Goal: Task Accomplishment & Management: Manage account settings

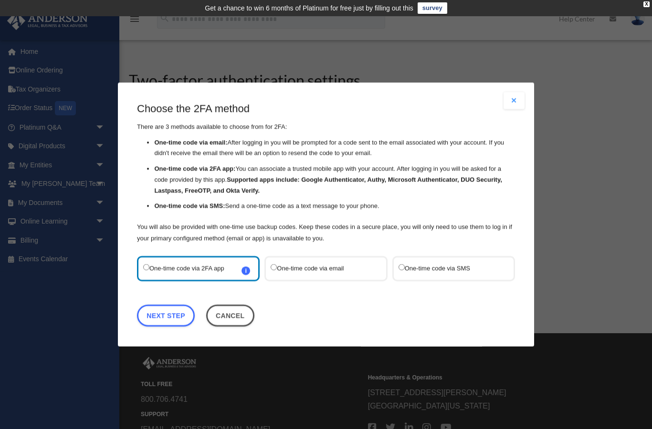
click at [414, 266] on label "One-time code via SMS" at bounding box center [448, 268] width 101 height 13
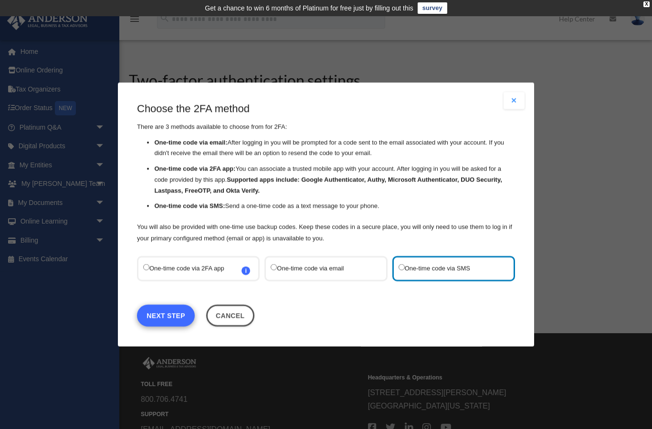
click at [167, 317] on link "Next Step" at bounding box center [166, 316] width 58 height 22
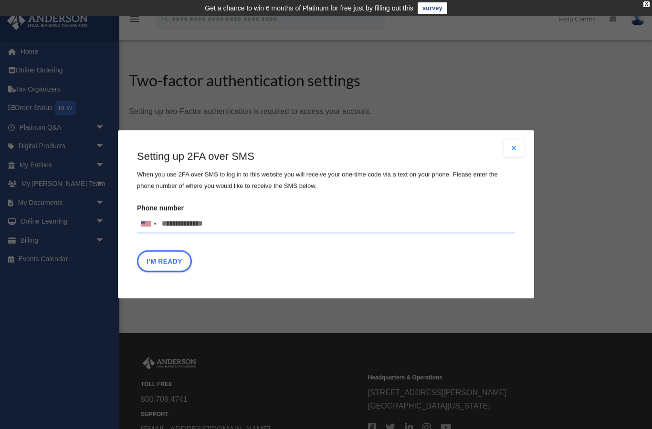
click at [232, 224] on input "Phone number [GEOGRAPHIC_DATA] +1 [GEOGRAPHIC_DATA] +44 [GEOGRAPHIC_DATA] (‫[GE…" at bounding box center [326, 224] width 378 height 19
type input "**********"
click at [171, 265] on button "I'm Ready" at bounding box center [164, 262] width 55 height 22
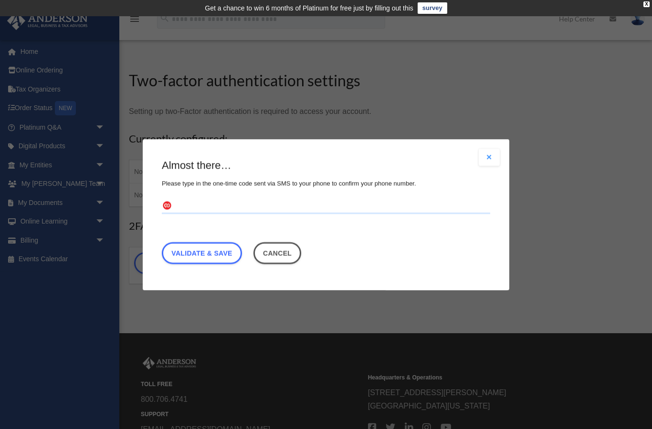
click at [205, 199] on input "text" at bounding box center [326, 205] width 328 height 15
type input "******"
click at [214, 252] on link "Validate & Save" at bounding box center [202, 253] width 80 height 22
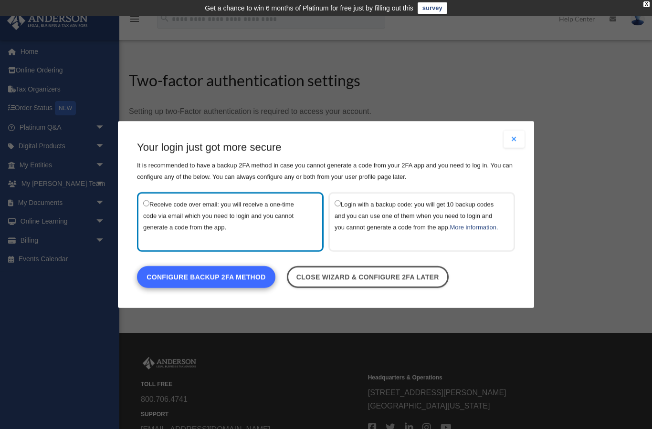
click at [220, 285] on link "Configure backup 2FA method" at bounding box center [206, 277] width 138 height 22
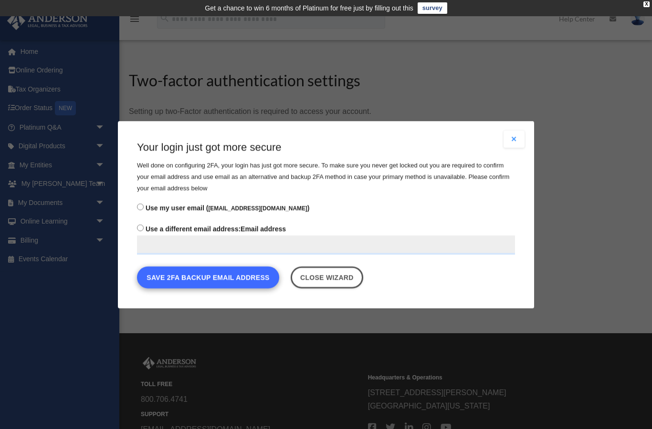
click at [231, 279] on button "Save 2FA backup email address" at bounding box center [208, 277] width 142 height 22
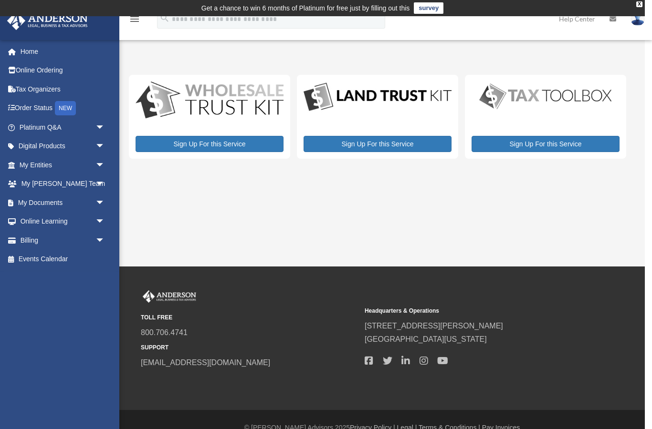
click at [636, 25] on img at bounding box center [637, 19] width 14 height 14
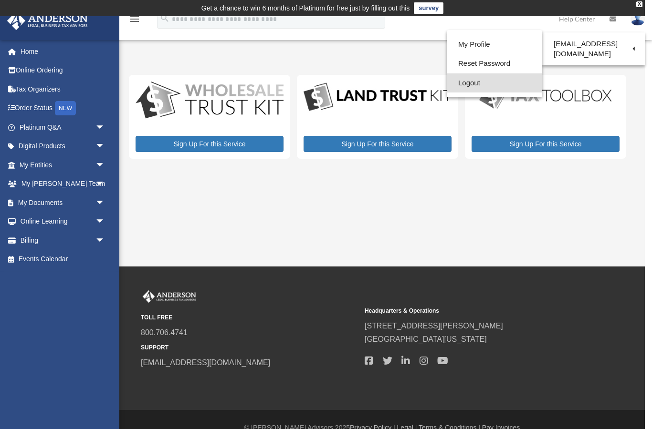
click at [468, 86] on link "Logout" at bounding box center [494, 83] width 95 height 20
